Goal: Check status: Check status

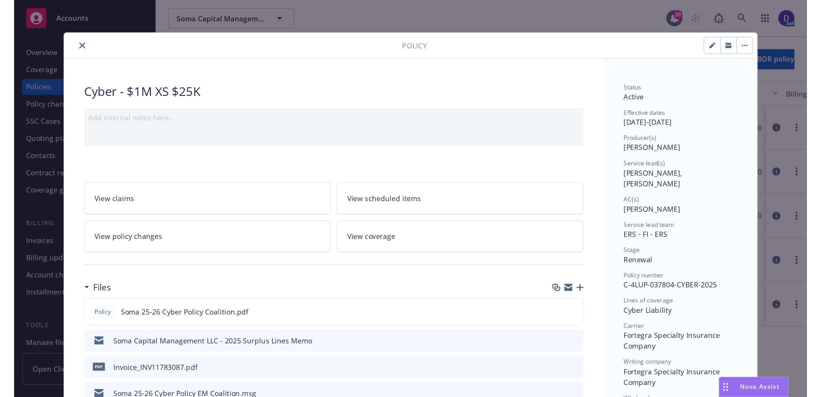
scroll to position [344, 0]
